Goal: Obtain resource: Download file/media

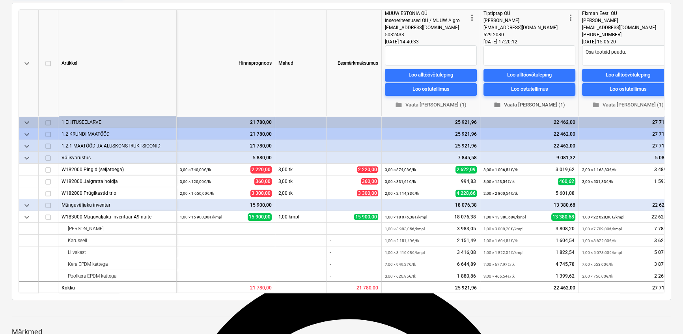
click at [540, 102] on span "folder Vaata [PERSON_NAME] (1)" at bounding box center [529, 104] width 86 height 9
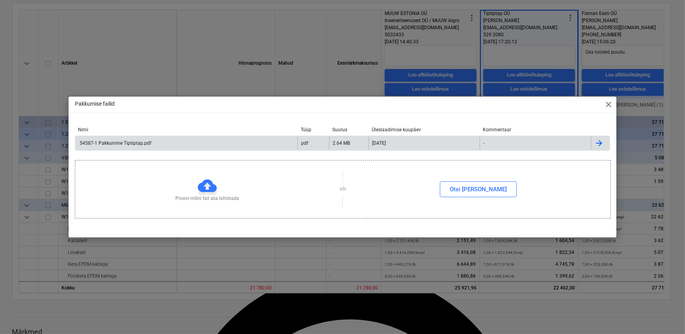
click at [145, 145] on div "54587-1 Pakkumine Tiptiptap.pdf" at bounding box center [114, 143] width 73 height 6
click at [606, 105] on span "close" at bounding box center [608, 104] width 9 height 9
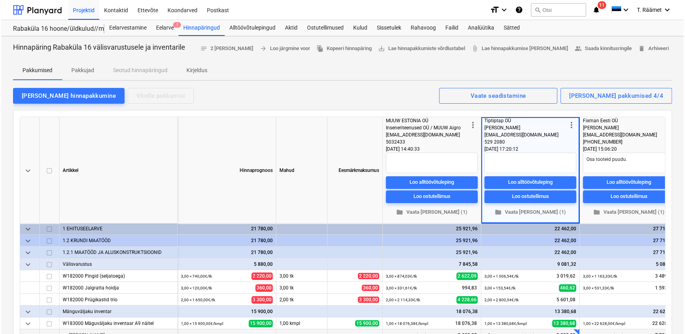
scroll to position [3, 0]
click at [619, 213] on span "folder Vaata [PERSON_NAME] (1)" at bounding box center [628, 212] width 86 height 9
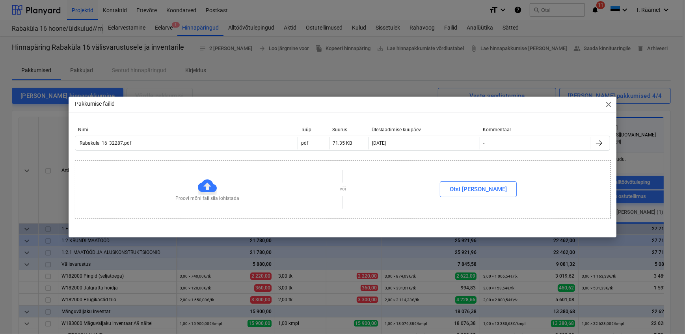
scroll to position [3, 16]
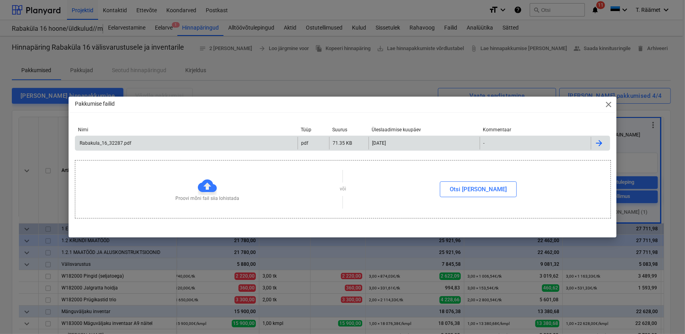
click at [128, 142] on div "Rabakula_16_32287.pdf" at bounding box center [104, 143] width 53 height 6
click at [125, 142] on div "Rabakula_16_32287.pdf" at bounding box center [104, 143] width 53 height 6
click at [607, 102] on span "close" at bounding box center [608, 104] width 9 height 9
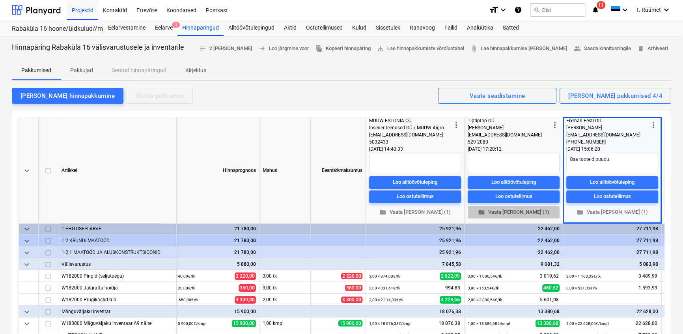
click at [506, 213] on span "folder Vaata [PERSON_NAME] (1)" at bounding box center [514, 212] width 86 height 9
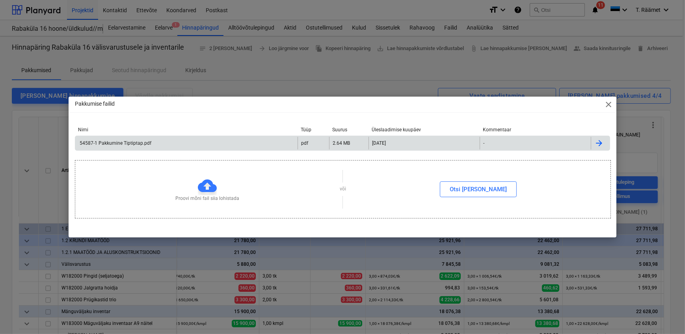
click at [196, 142] on div "54587-1 Pakkumine Tiptiptap.pdf" at bounding box center [186, 143] width 222 height 13
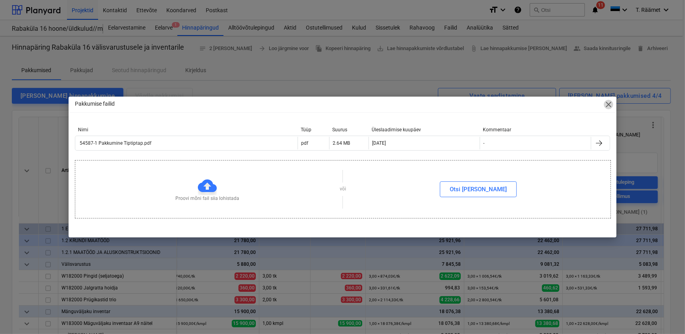
click at [607, 102] on span "close" at bounding box center [608, 104] width 9 height 9
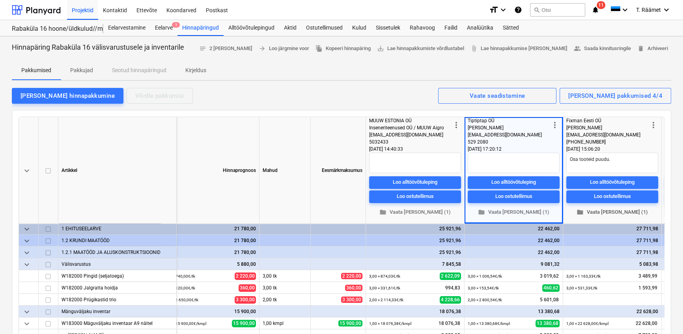
click at [605, 210] on span "folder Vaata [PERSON_NAME] (1)" at bounding box center [612, 212] width 86 height 9
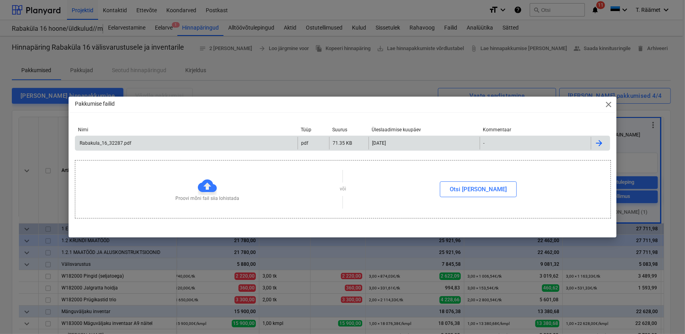
click at [125, 139] on div "Rabakula_16_32287.pdf" at bounding box center [186, 143] width 222 height 13
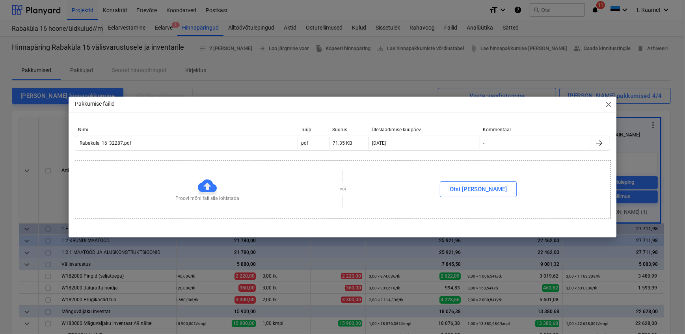
type textarea "x"
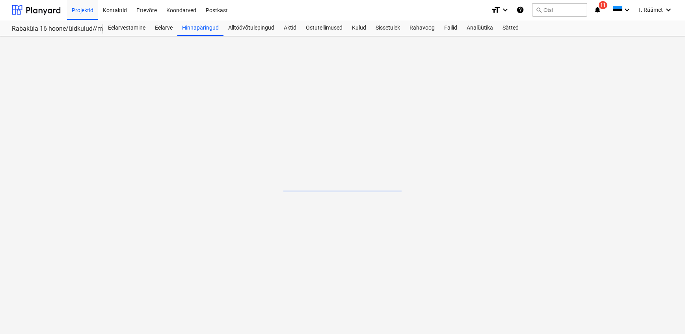
scroll to position [65, 0]
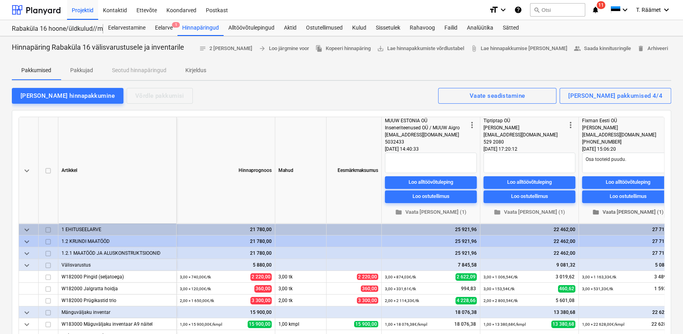
click at [618, 212] on span "folder Vaata [PERSON_NAME] (1)" at bounding box center [628, 212] width 86 height 9
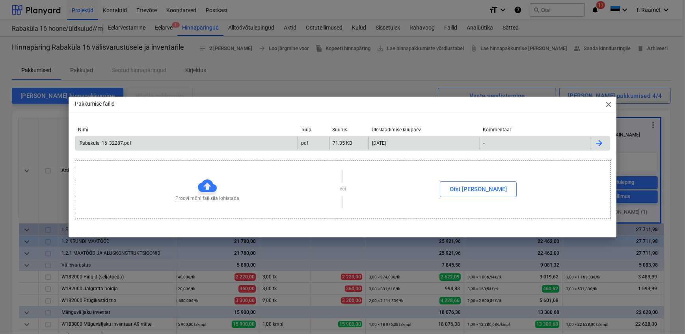
click at [123, 145] on div "Rabakula_16_32287.pdf" at bounding box center [104, 143] width 53 height 6
click at [608, 105] on span "close" at bounding box center [608, 104] width 9 height 9
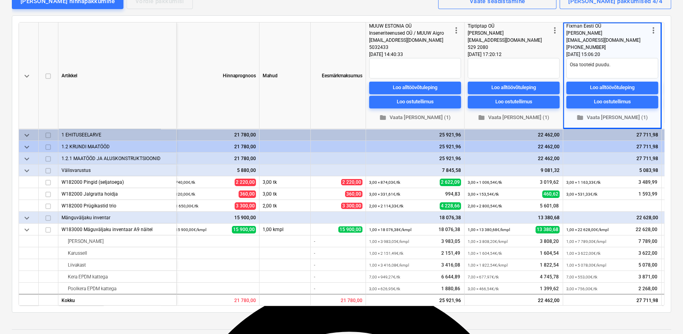
type textarea "x"
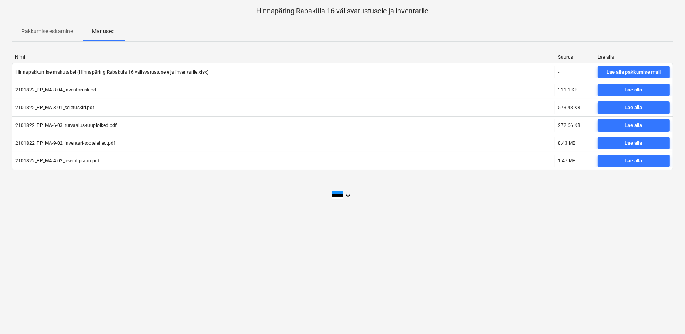
scroll to position [65, 0]
